Goal: Communication & Community: Share content

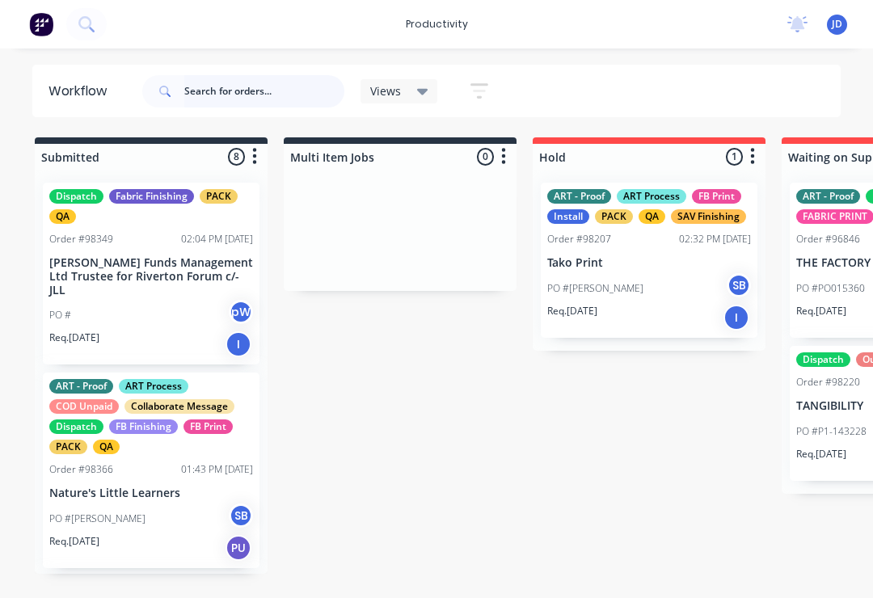
click at [225, 96] on input "text" at bounding box center [264, 91] width 160 height 32
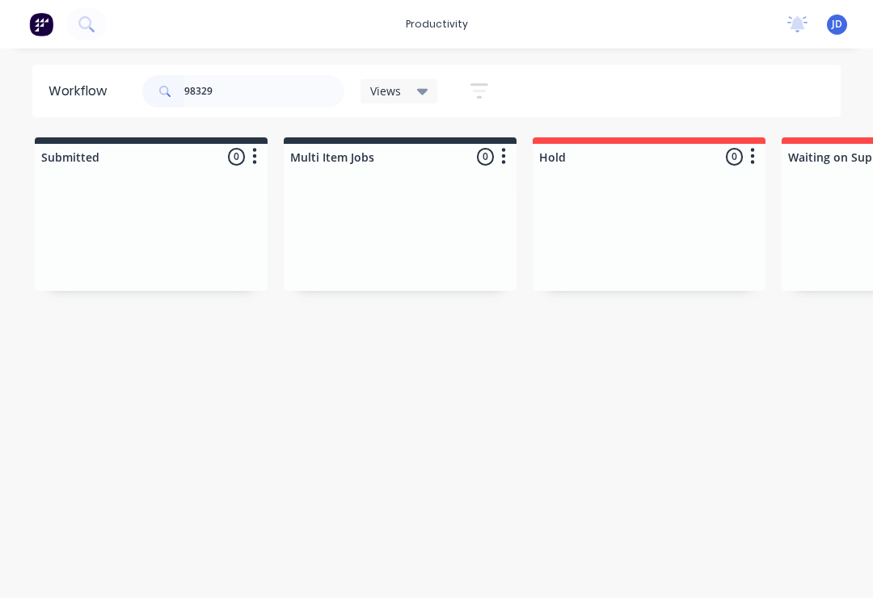
click at [284, 211] on div at bounding box center [400, 230] width 233 height 121
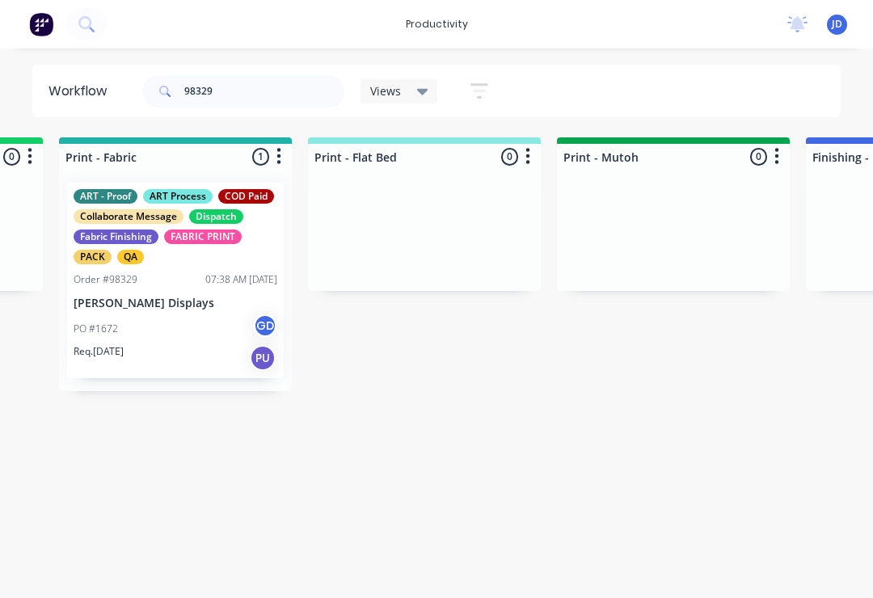
scroll to position [0, 2212]
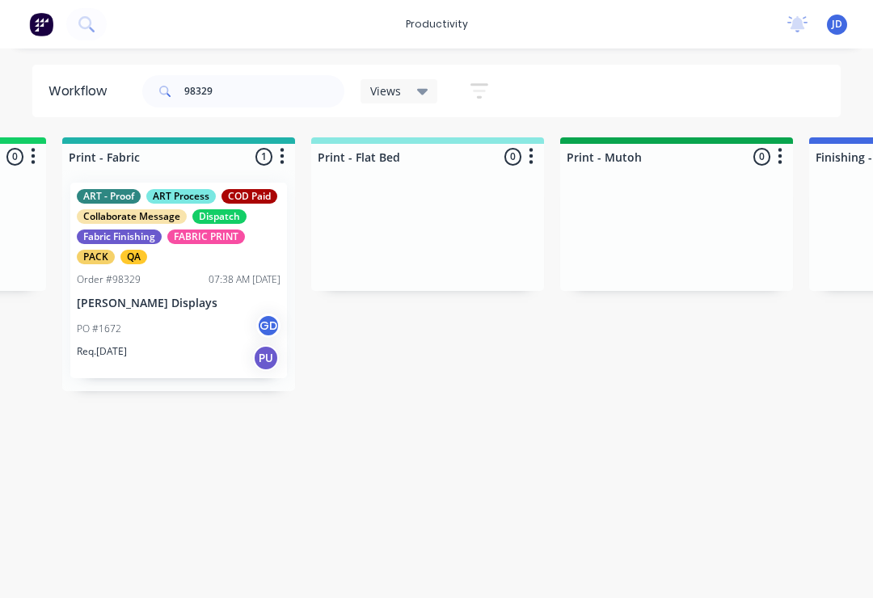
click at [195, 299] on p "[PERSON_NAME] Displays" at bounding box center [179, 304] width 204 height 14
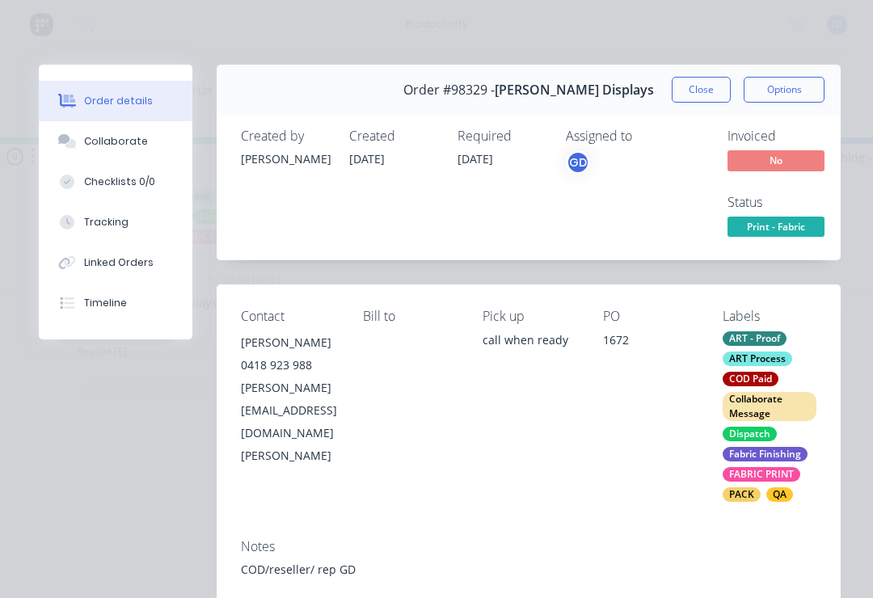
click at [118, 145] on div "Collaborate" at bounding box center [116, 141] width 64 height 15
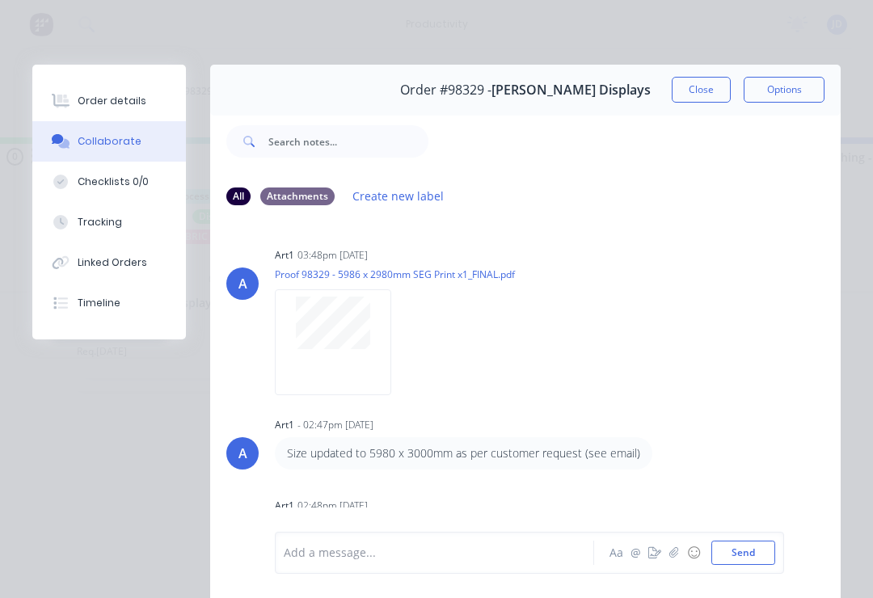
click at [670, 560] on button "button" at bounding box center [673, 552] width 19 height 19
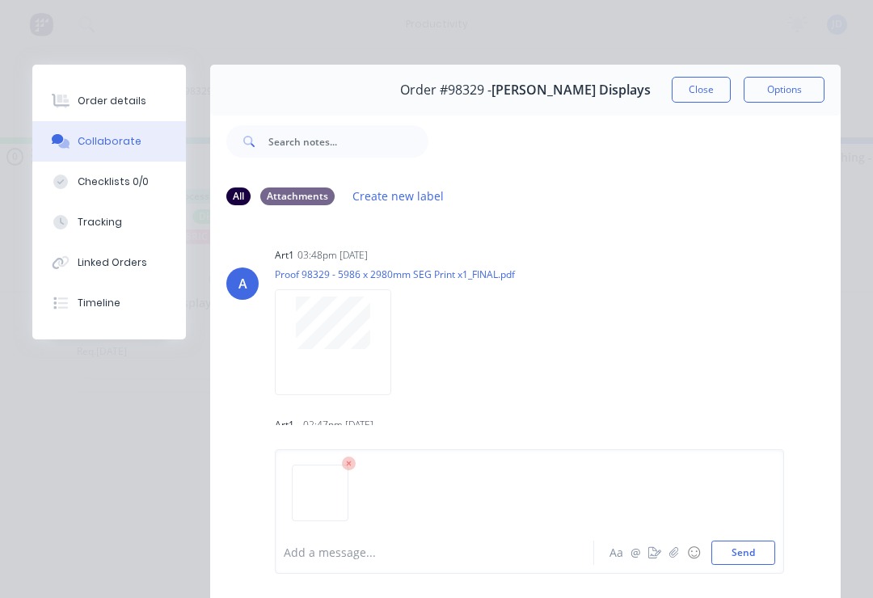
click at [757, 552] on button "Send" at bounding box center [743, 553] width 64 height 24
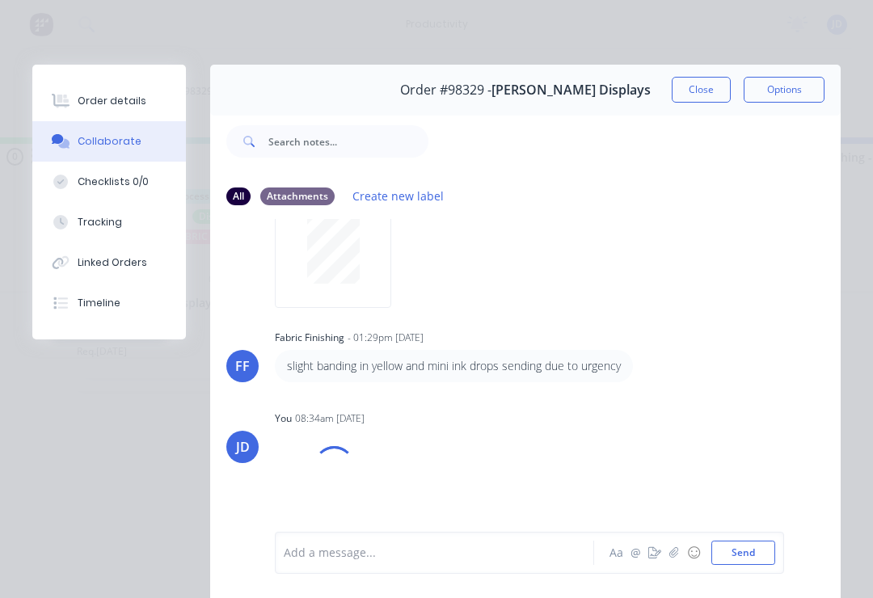
scroll to position [336, 0]
click at [677, 547] on icon "button" at bounding box center [674, 552] width 10 height 11
click at [759, 549] on button "Send" at bounding box center [743, 553] width 64 height 24
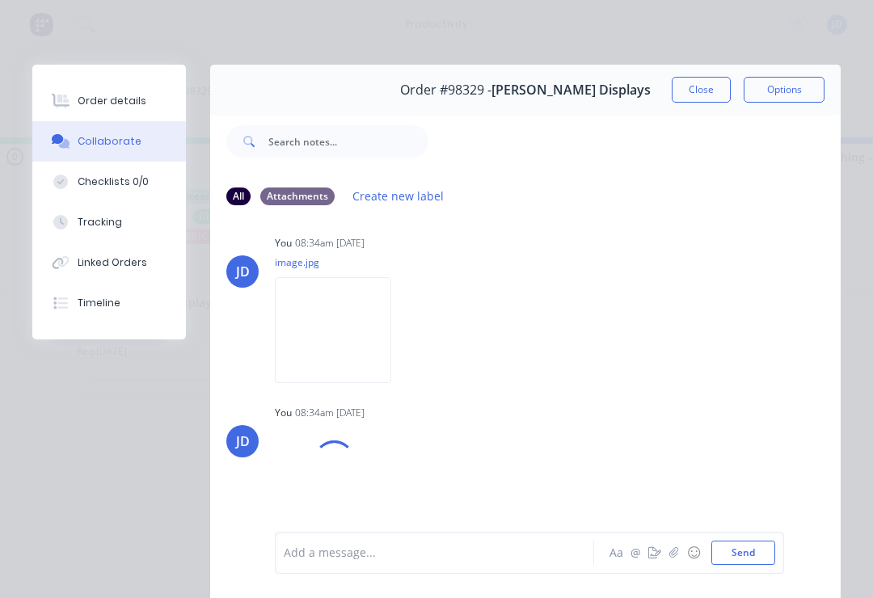
scroll to position [512, 0]
click at [671, 557] on icon "button" at bounding box center [673, 552] width 9 height 11
click at [758, 551] on button "Send" at bounding box center [743, 553] width 64 height 24
click at [677, 556] on icon "button" at bounding box center [674, 552] width 10 height 11
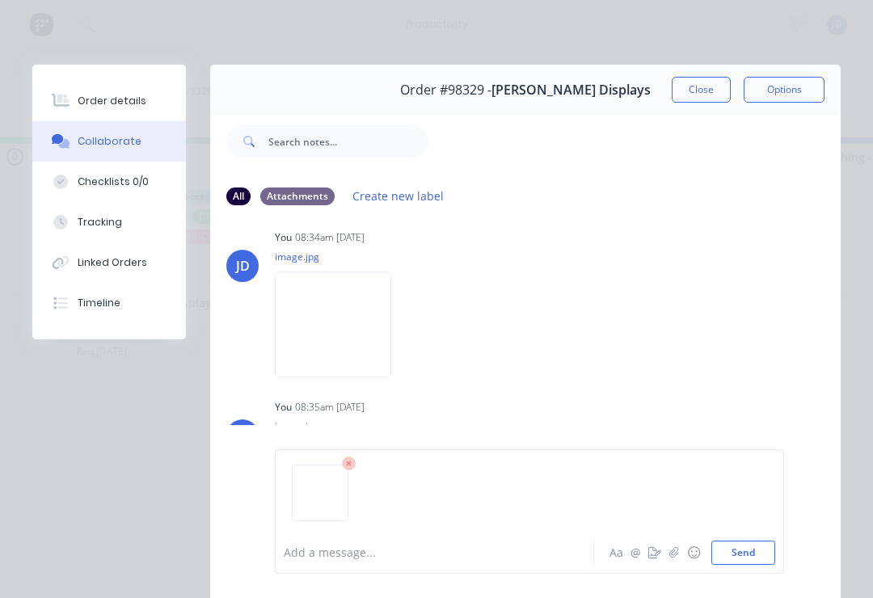
click at [783, 554] on div "Add a message... Aa @ ☺ Send" at bounding box center [529, 511] width 509 height 124
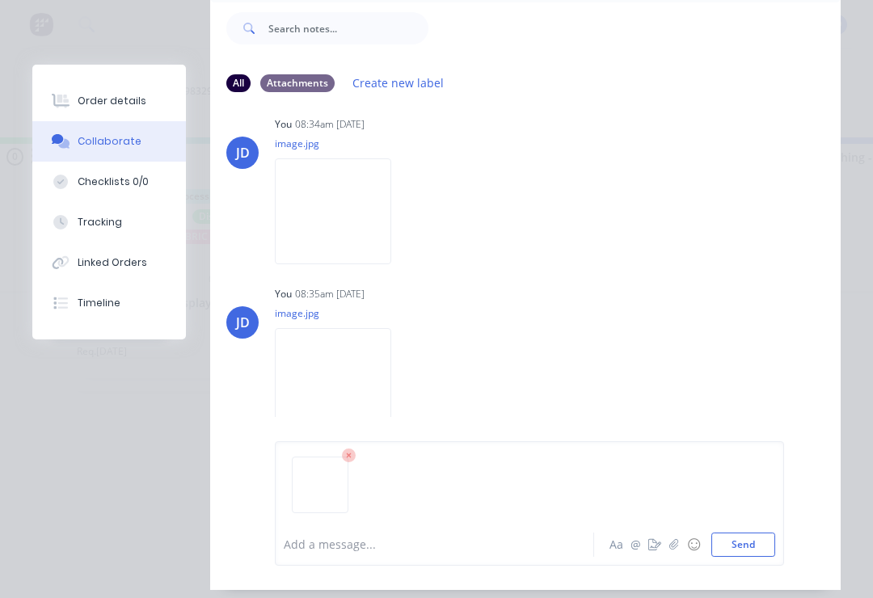
scroll to position [128, 0]
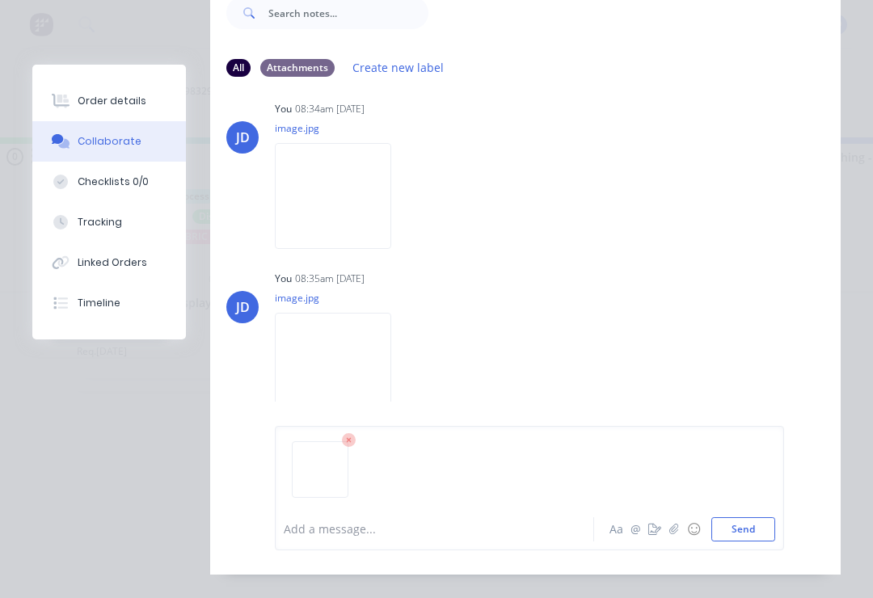
click at [747, 541] on button "Send" at bounding box center [743, 529] width 64 height 24
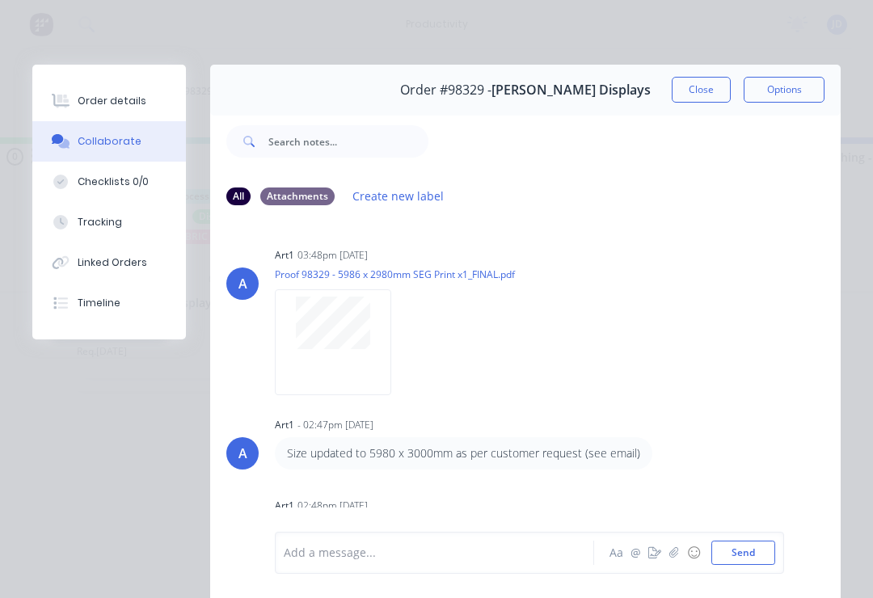
scroll to position [0, 0]
click at [704, 94] on button "Close" at bounding box center [700, 90] width 59 height 26
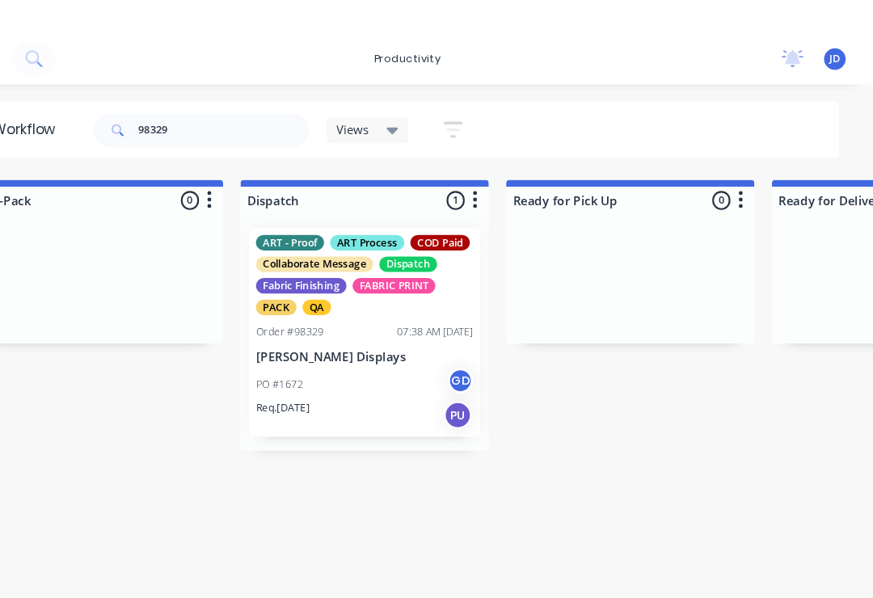
scroll to position [0, 4264]
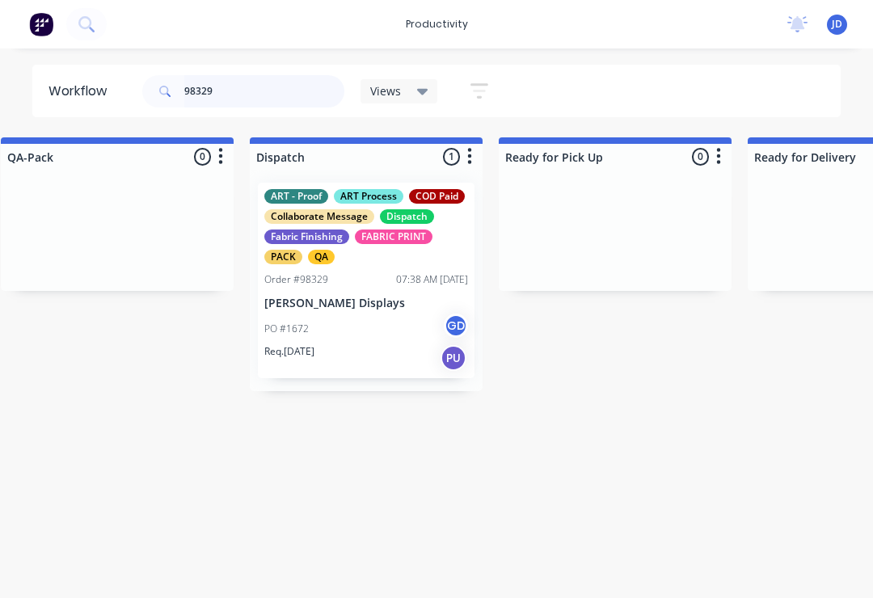
click at [240, 106] on input "98329" at bounding box center [264, 91] width 160 height 32
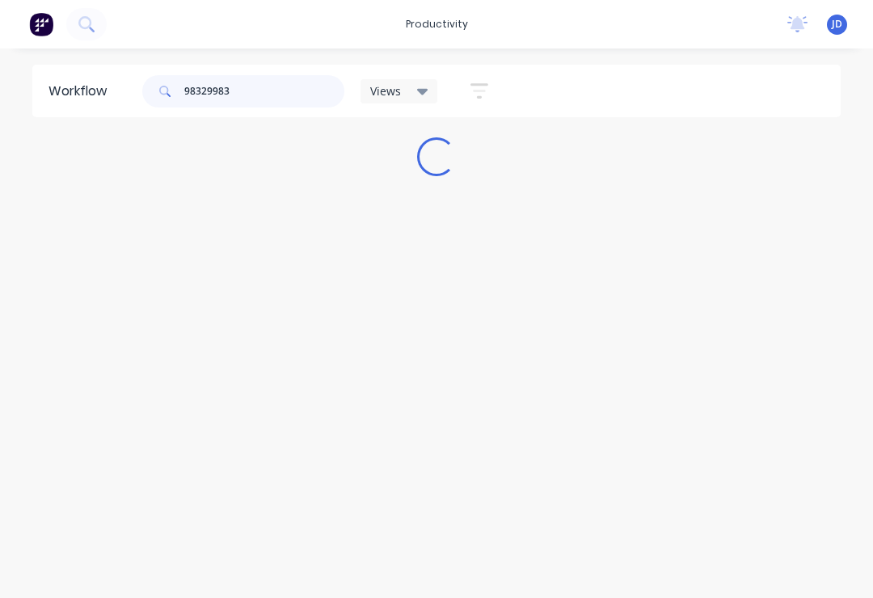
scroll to position [0, 0]
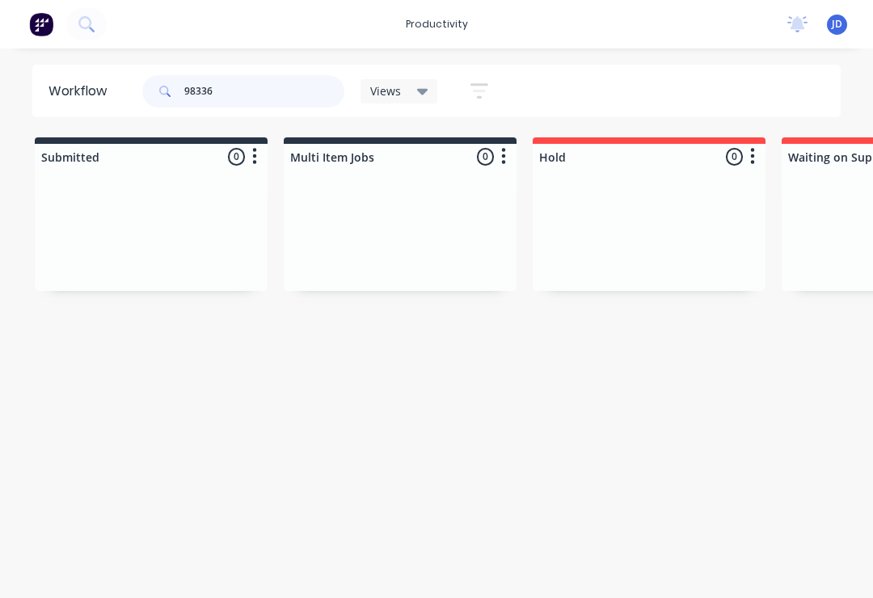
type input "98336"
click at [291, 213] on div at bounding box center [400, 230] width 233 height 121
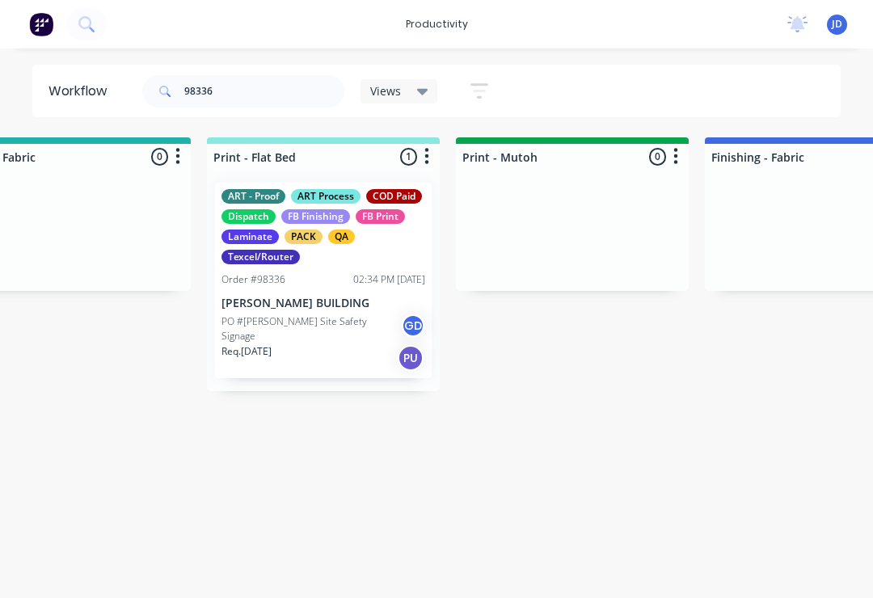
scroll to position [0, 2287]
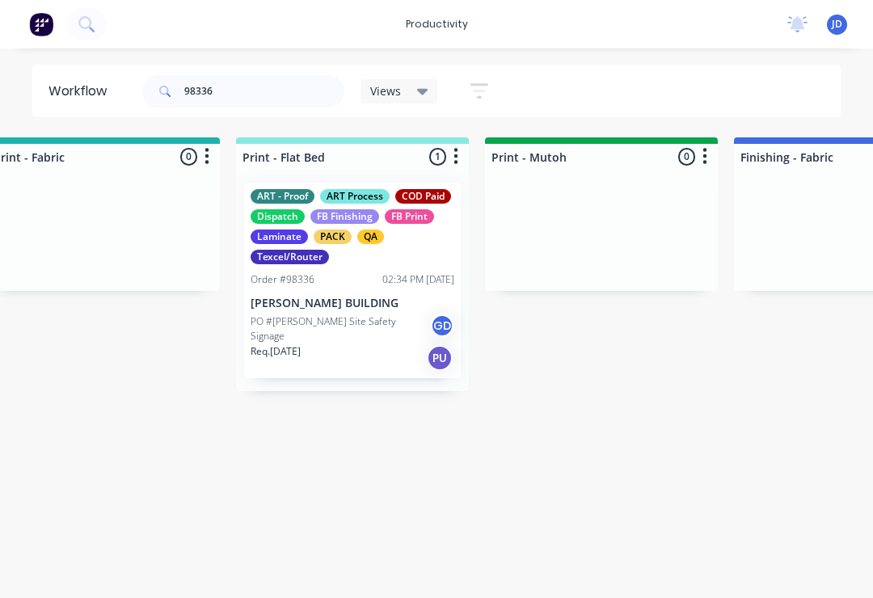
click at [354, 292] on div "ART - Proof ART Process COD Paid Dispatch FB Finishing FB Print Laminate PACK Q…" at bounding box center [352, 281] width 217 height 196
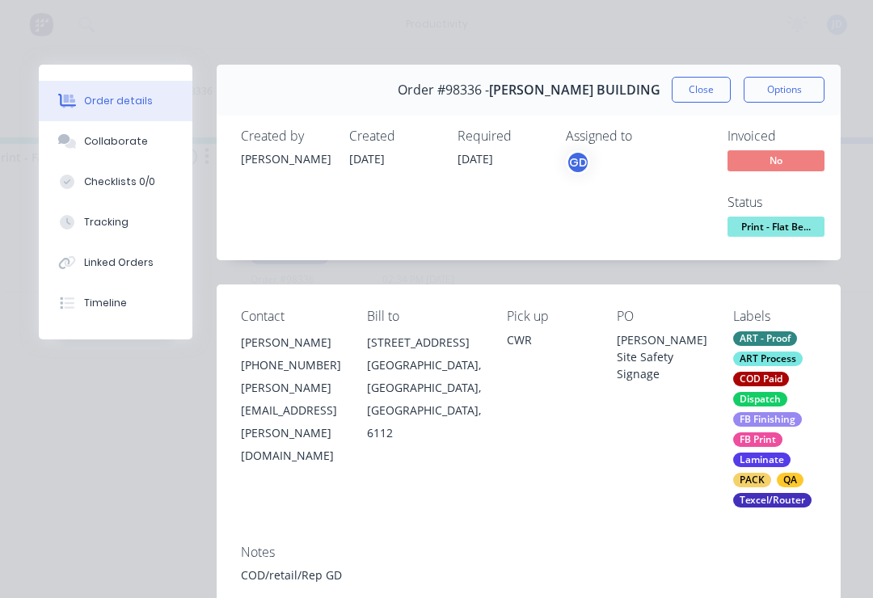
click at [129, 132] on button "Collaborate" at bounding box center [116, 141] width 154 height 40
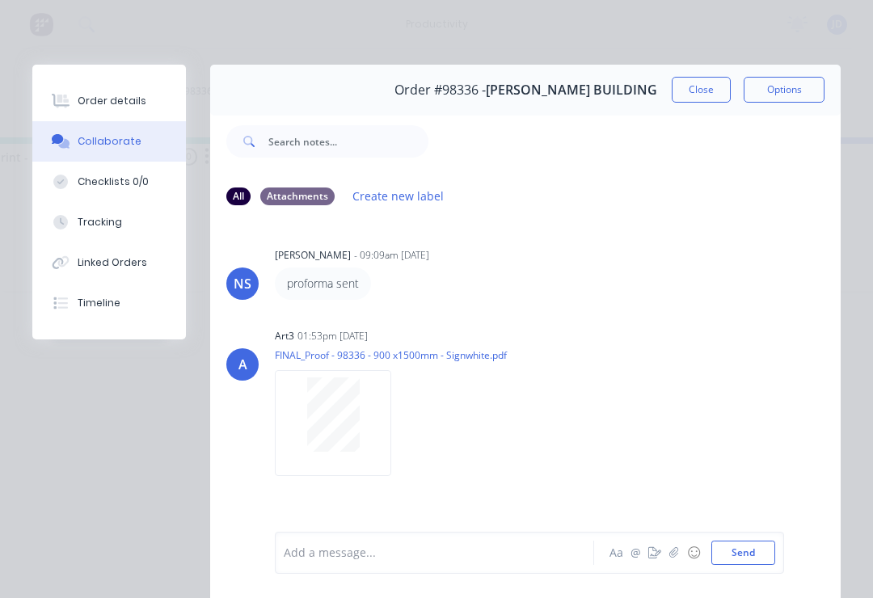
click at [673, 556] on icon "button" at bounding box center [674, 552] width 10 height 11
click at [584, 488] on div at bounding box center [529, 499] width 491 height 82
click at [753, 556] on button "Send" at bounding box center [743, 553] width 64 height 24
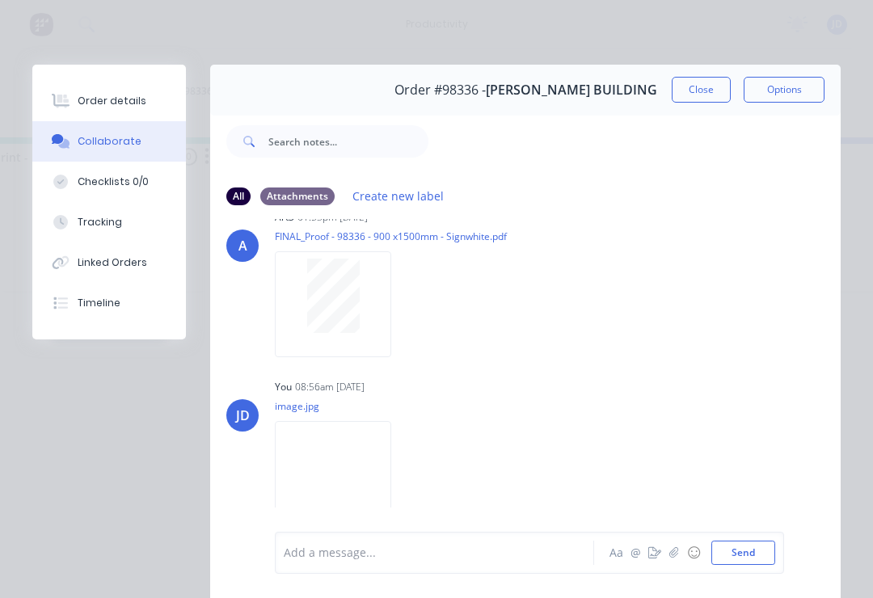
scroll to position [118, 0]
click at [677, 557] on icon "button" at bounding box center [674, 552] width 10 height 11
click at [760, 545] on button "Send" at bounding box center [743, 553] width 64 height 24
